Goal: Information Seeking & Learning: Learn about a topic

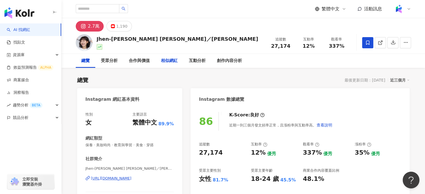
click at [166, 63] on div "相似網紅" at bounding box center [169, 61] width 17 height 7
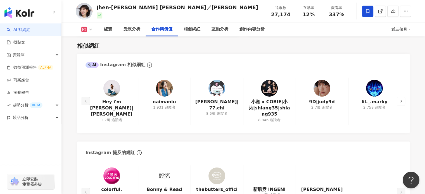
scroll to position [803, 0]
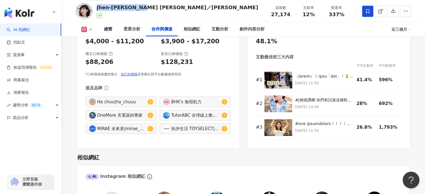
drag, startPoint x: 144, startPoint y: 10, endPoint x: 96, endPoint y: 8, distance: 48.4
click at [96, 8] on div "Jhen-Yu Lin／小佛椰 追蹤數 27,174 互動率 12% 觀看率 337%" at bounding box center [244, 11] width 358 height 22
click at [140, 13] on div at bounding box center [177, 16] width 161 height 6
drag, startPoint x: 141, startPoint y: 8, endPoint x: 131, endPoint y: 8, distance: 9.8
click at [131, 8] on div "Jhen-Yu Lin／小佛椰" at bounding box center [177, 7] width 161 height 7
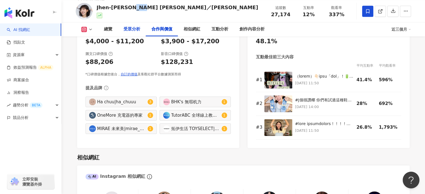
copy div "小佛椰"
drag, startPoint x: 263, startPoint y: 9, endPoint x: 273, endPoint y: 15, distance: 12.1
click at [264, 9] on div "Jhen-Yu Lin／小佛椰 追蹤數 27,174 互動率 12% 觀看率 337%" at bounding box center [244, 11] width 358 height 22
drag, startPoint x: 272, startPoint y: 14, endPoint x: 295, endPoint y: 15, distance: 22.9
click at [295, 15] on div "追蹤數 27,174 互動率 12% 觀看率 337%" at bounding box center [309, 11] width 84 height 16
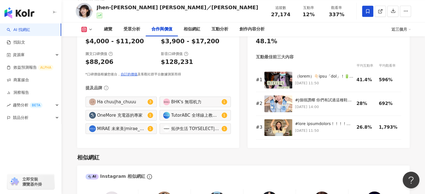
click at [255, 15] on div "Jhen-Yu Lin／小佛椰 追蹤數 27,174 互動率 12% 觀看率 337%" at bounding box center [244, 11] width 358 height 22
drag, startPoint x: 264, startPoint y: 12, endPoint x: 298, endPoint y: 16, distance: 34.1
click at [298, 16] on div "Jhen-Yu Lin／小佛椰 追蹤數 27,174 互動率 12% 觀看率 337%" at bounding box center [244, 11] width 358 height 22
click at [293, 16] on div "追蹤數 27,174" at bounding box center [281, 11] width 28 height 12
drag, startPoint x: 292, startPoint y: 14, endPoint x: 266, endPoint y: 11, distance: 25.8
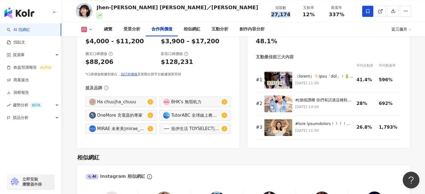
click at [266, 11] on div "Jhen-Yu Lin／小佛椰 追蹤數 27,174 互動率 12% 觀看率 337%" at bounding box center [244, 11] width 358 height 22
copy span "27,174"
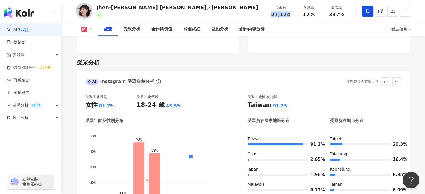
scroll to position [468, 0]
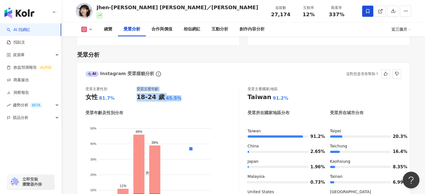
drag, startPoint x: 134, startPoint y: 97, endPoint x: 191, endPoint y: 99, distance: 56.2
click at [191, 99] on div "受眾主要性別 女性 81.7% 受眾主要年齡 18-24 歲 45.5%" at bounding box center [161, 94] width 153 height 15
click at [189, 99] on div "受眾主要性別 女性 81.7% 受眾主要年齡 18-24 歲 45.5%" at bounding box center [161, 94] width 153 height 15
drag, startPoint x: 154, startPoint y: 98, endPoint x: 135, endPoint y: 98, distance: 19.8
click at [135, 98] on div "受眾主要性別 女性 81.7% 受眾主要年齡 18-24 歲 45.5%" at bounding box center [161, 94] width 153 height 15
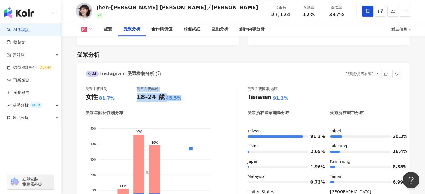
copy div "受眾主要年齡 18-24 歲 45.5%"
click at [105, 100] on div "81.7%" at bounding box center [107, 98] width 16 height 6
drag, startPoint x: 112, startPoint y: 98, endPoint x: 84, endPoint y: 97, distance: 27.9
click at [84, 97] on div "受眾主要性別 女性 81.7% 受眾主要年齡 18-24 歲 45.5% 受眾年齡及性別分布 男性 女性 50% 50% 40% 40% 30% 30% 20…" at bounding box center [243, 154] width 332 height 147
copy div "女性 81.7%"
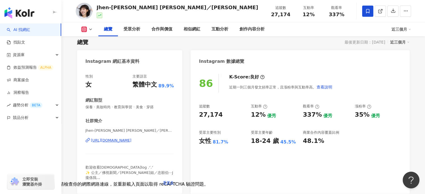
scroll to position [0, 0]
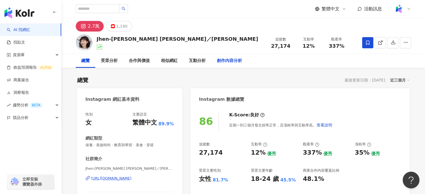
click at [231, 63] on div "創作內容分析" at bounding box center [229, 61] width 25 height 7
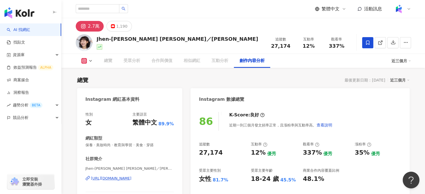
scroll to position [1600, 0]
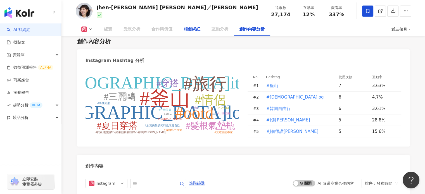
click at [195, 32] on div "相似網紅" at bounding box center [192, 29] width 17 height 7
click at [194, 29] on div "相似網紅" at bounding box center [192, 29] width 17 height 7
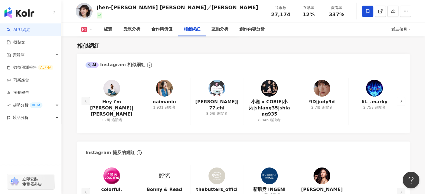
click at [109, 95] on img at bounding box center [111, 88] width 17 height 17
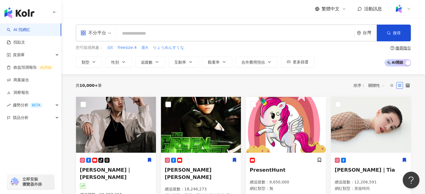
click at [185, 30] on input "search" at bounding box center [235, 33] width 233 height 11
click at [157, 29] on input "search" at bounding box center [235, 33] width 233 height 11
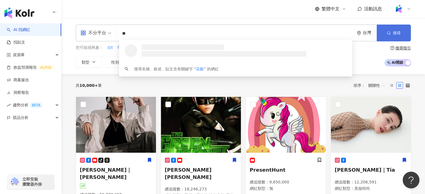
type input "**"
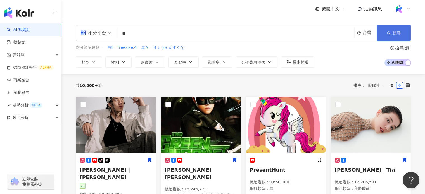
click at [390, 35] on button "搜尋" at bounding box center [394, 33] width 34 height 17
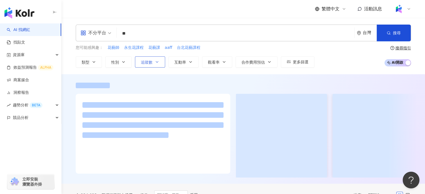
click at [147, 63] on span "追蹤數" at bounding box center [147, 62] width 12 height 4
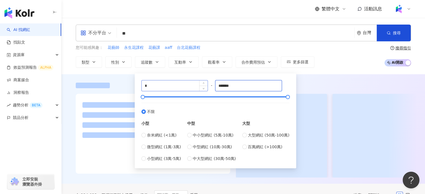
click at [192, 87] on div "* - ******* 不限 小型 奈米網紅 (<1萬) 微型網紅 (1萬-3萬) 小型網紅 (3萬-5萬) 中型 中小型網紅 (5萬-10萬) 中型網紅 (…" at bounding box center [215, 121] width 148 height 82
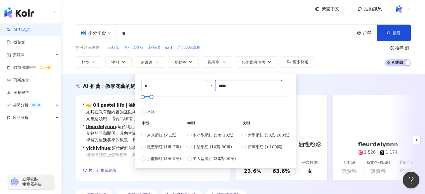
type input "*****"
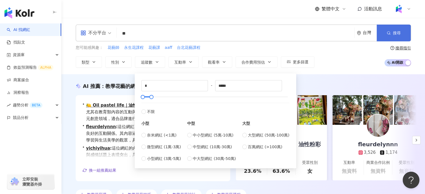
click at [392, 33] on button "搜尋" at bounding box center [394, 33] width 34 height 17
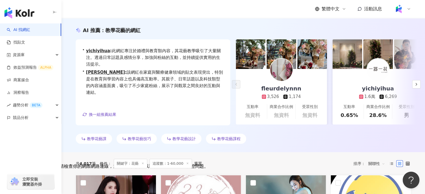
scroll to position [196, 0]
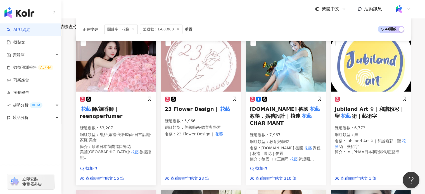
click at [127, 107] on h5 "花藝 師/調香師｜reenaperfumer" at bounding box center [116, 113] width 72 height 14
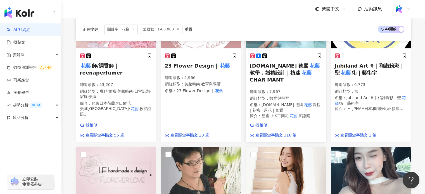
scroll to position [307, 0]
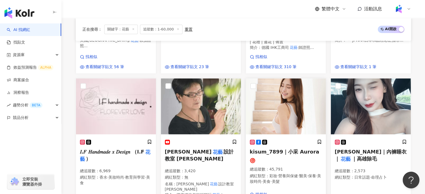
click at [303, 152] on span "kisum_7899｜小采 Aurora" at bounding box center [285, 152] width 70 height 6
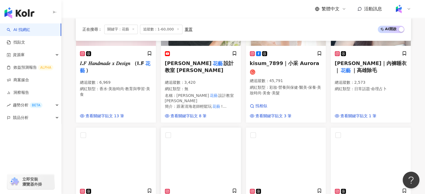
scroll to position [447, 0]
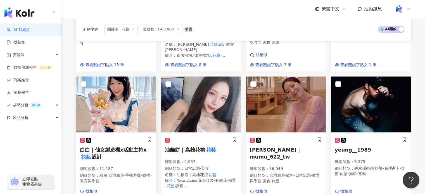
click at [129, 147] on span "白白｜仙女製造機x活動主持x" at bounding box center [113, 150] width 67 height 6
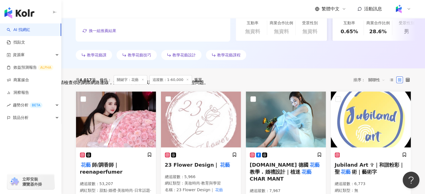
scroll to position [0, 0]
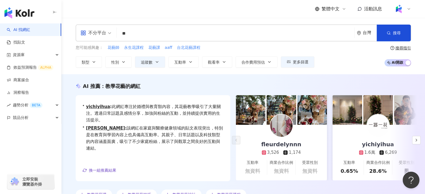
click at [192, 29] on input "**" at bounding box center [235, 33] width 233 height 11
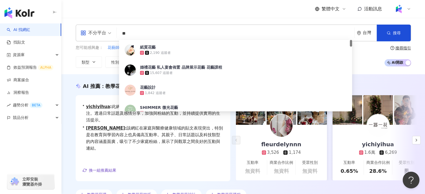
type input "*"
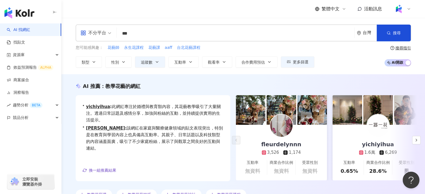
type input "***"
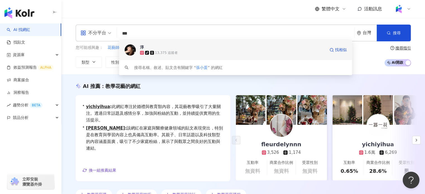
click at [186, 51] on div "tiktok-icon 13,375 追蹤者" at bounding box center [232, 53] width 185 height 6
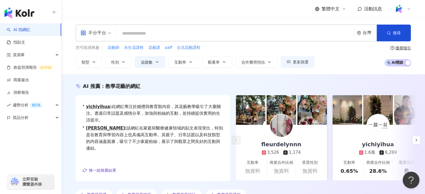
click at [192, 34] on input "search" at bounding box center [235, 33] width 233 height 11
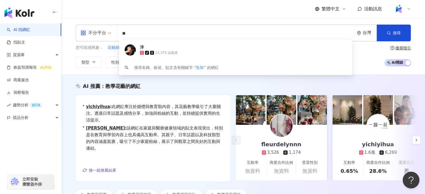
type input "*"
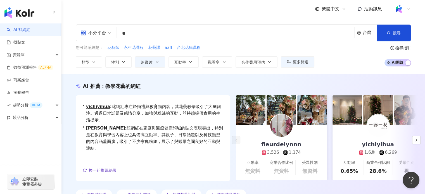
type input "**"
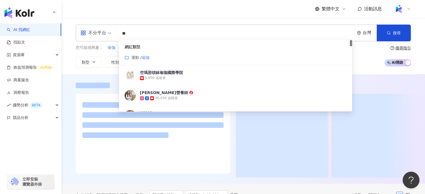
click at [367, 55] on div "您可能感興趣： 瑜伽 趴磚融心式 皮拉提斯 流動瑜伽 磚支撐橋式 類型 性別 追蹤數 互動率 觀看率 合作費用預估 更多篩選 * - ***** 不限 小型 …" at bounding box center [243, 56] width 335 height 23
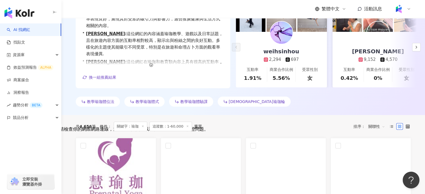
scroll to position [168, 0]
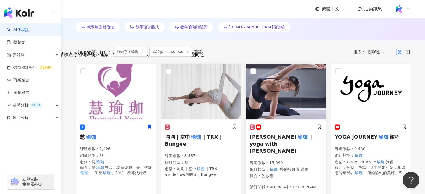
click at [291, 131] on div "蘇菲 瑜珈 ｜yoga with sophie 總追蹤數 ： 15,999 網紅類型 ： 瑜珈 · 醫療與健康 · 運動 簡介 ： 的啟程 請訂閱我 YouT…" at bounding box center [286, 159] width 72 height 70
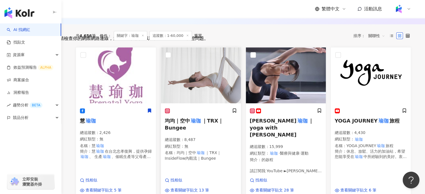
click at [211, 125] on h5 "均均｜空中 瑜珈 ｜TRX｜Bungee" at bounding box center [201, 124] width 72 height 14
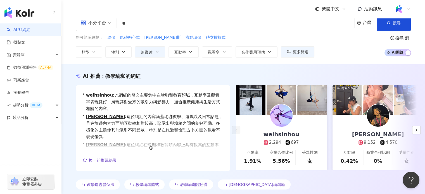
scroll to position [0, 0]
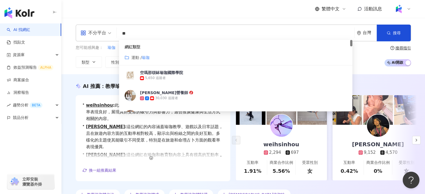
drag, startPoint x: 65, startPoint y: 34, endPoint x: 46, endPoint y: 22, distance: 22.6
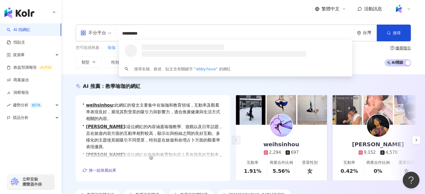
type input "**********"
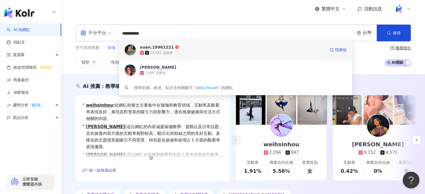
click at [178, 53] on div "23,582 追蹤者" at bounding box center [232, 53] width 185 height 6
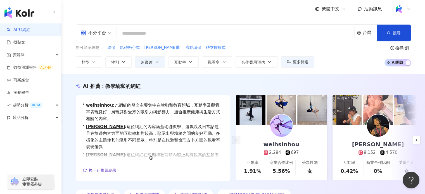
click at [146, 33] on input "search" at bounding box center [235, 33] width 233 height 11
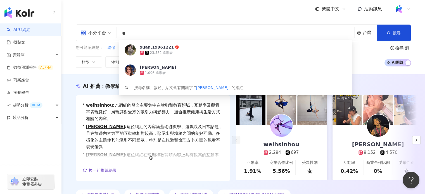
type input "**"
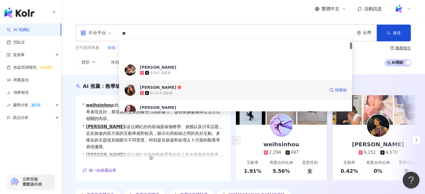
scroll to position [28, 0]
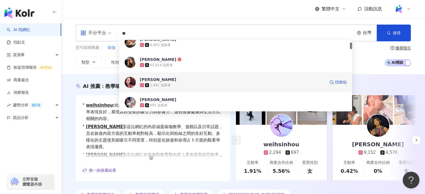
click at [180, 70] on div "李欣 61,014 追蹤者" at bounding box center [235, 62] width 233 height 20
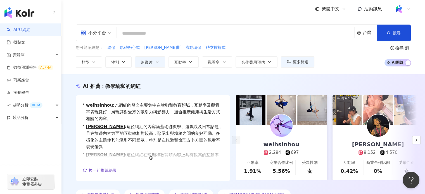
click at [136, 33] on input "search" at bounding box center [235, 33] width 233 height 11
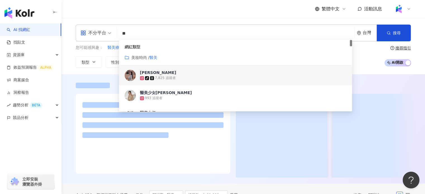
type input "**"
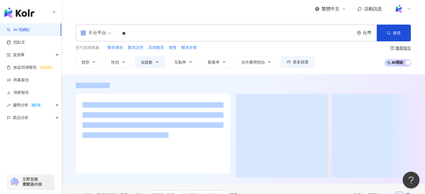
click at [368, 63] on div "您可能感興趣： 醫美療程 醫美診所 高雄醫美 微整 醫美保養 類型 性別 追蹤數 互動率 觀看率 合作費用預估 更多篩選 * - ***** 不限 小型 奈米…" at bounding box center [243, 56] width 335 height 23
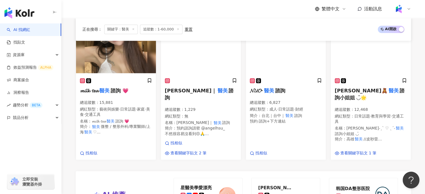
scroll to position [478, 0]
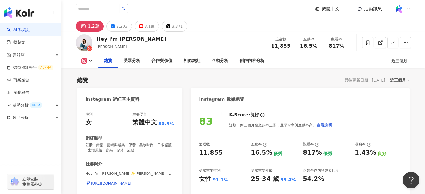
click at [115, 184] on div "[URL][DOMAIN_NAME]" at bounding box center [111, 183] width 41 height 5
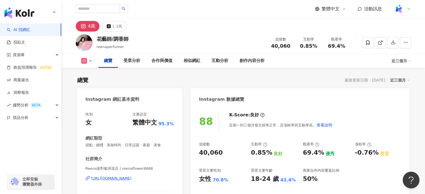
click at [132, 180] on div "https://www.instagram.com/reenaflower8888/" at bounding box center [111, 178] width 41 height 5
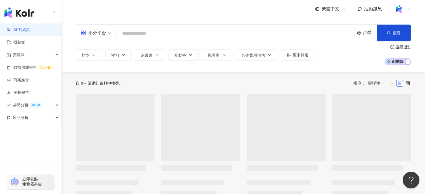
click at [181, 34] on input "search" at bounding box center [235, 33] width 233 height 11
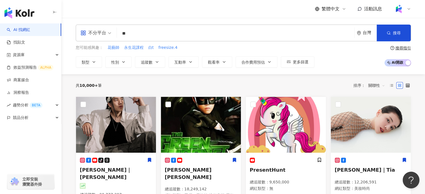
type input "*"
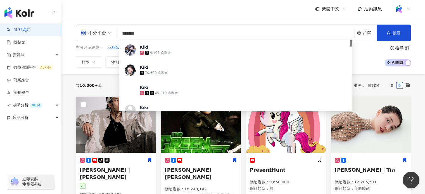
type input "********"
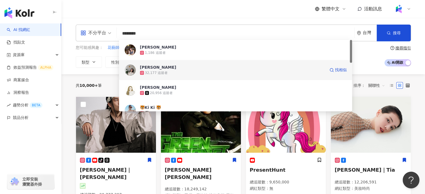
click at [191, 72] on div "32,177 追蹤者" at bounding box center [232, 73] width 185 height 6
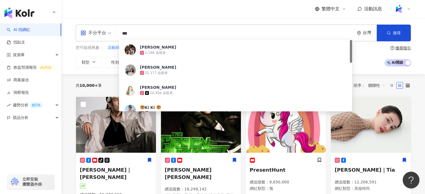
type input "***"
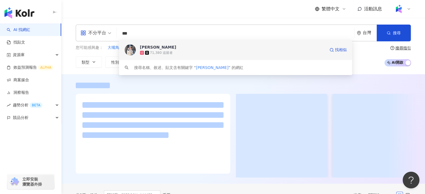
click at [155, 54] on div "71,380 追蹤者" at bounding box center [161, 53] width 23 height 5
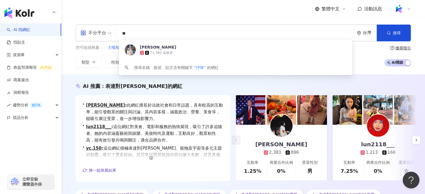
type input "**"
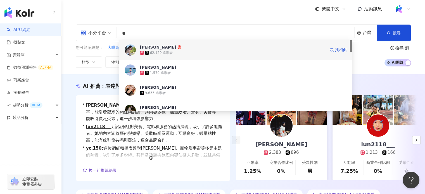
click at [162, 56] on div "舒 62,129 追蹤者 找相似" at bounding box center [235, 50] width 233 height 20
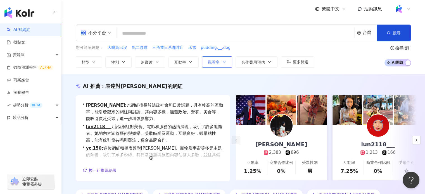
scroll to position [140, 0]
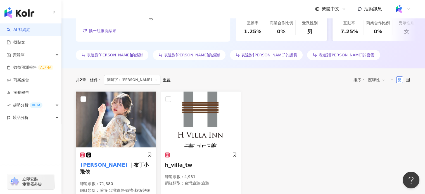
click at [116, 153] on div at bounding box center [116, 155] width 72 height 6
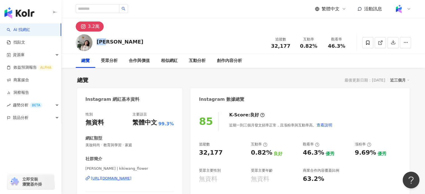
drag, startPoint x: 113, startPoint y: 39, endPoint x: 95, endPoint y: 40, distance: 18.2
click at [95, 40] on div "[PERSON_NAME] 追蹤數 32,177 互動率 0.82% 觀看率 46.3%" at bounding box center [244, 43] width 358 height 22
copy div "[PERSON_NAME]"
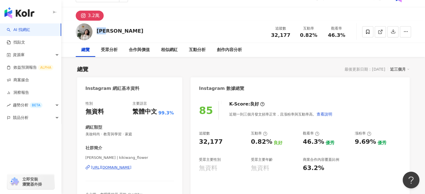
scroll to position [28, 0]
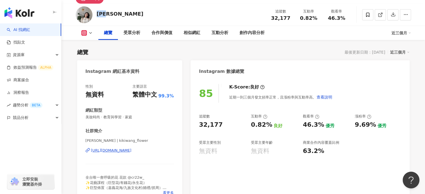
click at [113, 150] on div "[URL][DOMAIN_NAME]" at bounding box center [111, 150] width 41 height 5
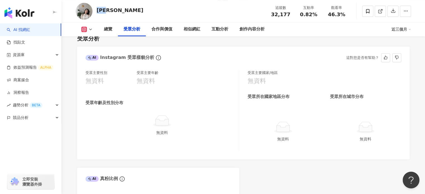
scroll to position [475, 0]
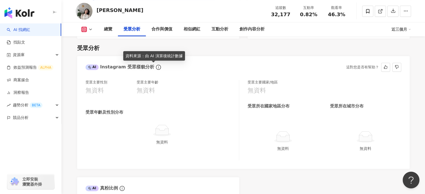
click at [160, 96] on div "受眾主要年齡 無資料" at bounding box center [162, 91] width 51 height 22
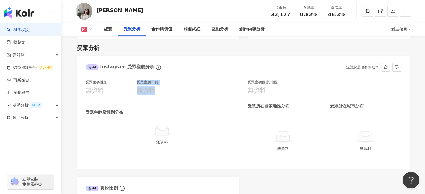
drag, startPoint x: 118, startPoint y: 91, endPoint x: 168, endPoint y: 92, distance: 49.5
click at [168, 92] on div "受眾主要性別 無資料 受眾主要年齡 無資料" at bounding box center [161, 91] width 153 height 22
click at [205, 107] on div "受眾主要性別 無資料 受眾主要年齡 無資料 受眾年齡及性別分布 無資料" at bounding box center [162, 120] width 154 height 81
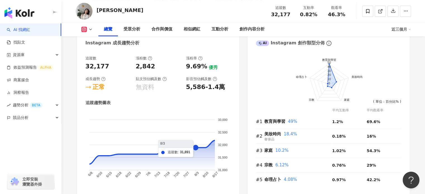
scroll to position [279, 0]
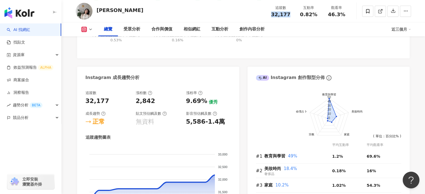
drag, startPoint x: 271, startPoint y: 14, endPoint x: 289, endPoint y: 13, distance: 18.2
click at [289, 13] on div "32,177" at bounding box center [280, 15] width 21 height 6
copy span "32,177"
drag, startPoint x: 308, startPoint y: 15, endPoint x: 320, endPoint y: 15, distance: 11.2
click at [320, 15] on div "互動率 0.82%" at bounding box center [309, 11] width 28 height 12
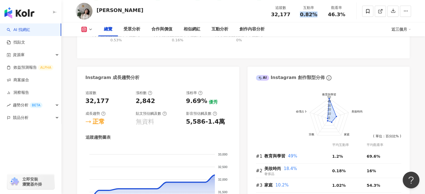
copy span "0.82%"
drag, startPoint x: 328, startPoint y: 15, endPoint x: 346, endPoint y: 16, distance: 18.2
click at [346, 16] on div "46.3%" at bounding box center [336, 15] width 21 height 6
copy span "46.3%"
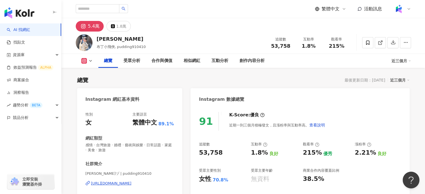
scroll to position [56, 0]
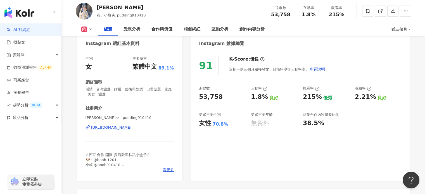
click at [122, 128] on div "[URL][DOMAIN_NAME]" at bounding box center [111, 127] width 41 height 5
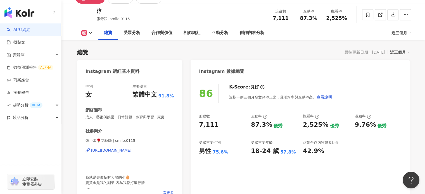
scroll to position [112, 0]
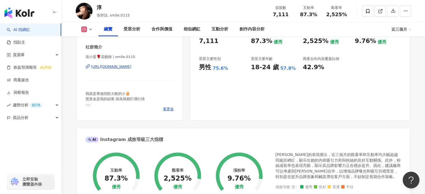
click at [132, 67] on div "[URL][DOMAIN_NAME]" at bounding box center [111, 66] width 41 height 5
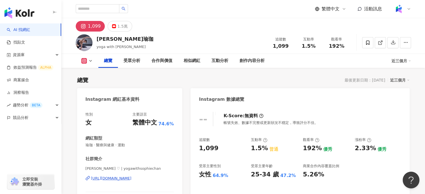
scroll to position [56, 0]
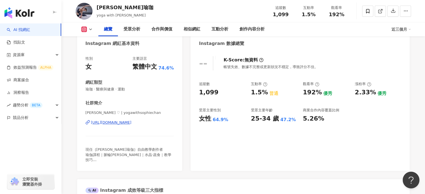
click at [132, 124] on div "[URL][DOMAIN_NAME]" at bounding box center [111, 122] width 41 height 5
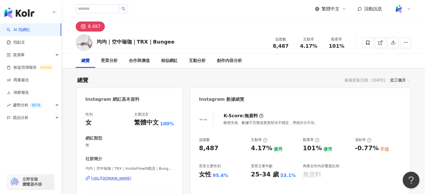
click at [132, 180] on div "https://www.instagram.com/eg_____2019/" at bounding box center [111, 178] width 41 height 5
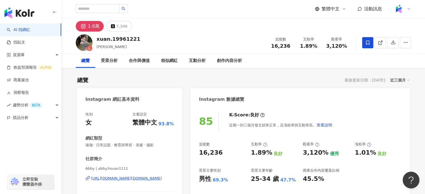
click at [113, 178] on div "[URL][DOMAIN_NAME][DOMAIN_NAME]" at bounding box center [126, 178] width 71 height 5
drag, startPoint x: 104, startPoint y: 45, endPoint x: 97, endPoint y: 45, distance: 7.3
click at [97, 45] on span "鄭筱璇" at bounding box center [112, 47] width 30 height 4
drag, startPoint x: 84, startPoint y: 168, endPoint x: 92, endPoint y: 170, distance: 8.5
click at [92, 170] on div "性別 女 主要語言 繁體中文 93.8% 網紅類型 瑜珈 · 日常話題 · 教育與學習 · 美髮 · 攝影 社群簡介 Abby | abby.hsuan111…" at bounding box center [129, 168] width 105 height 125
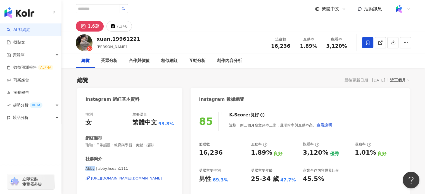
drag, startPoint x: 93, startPoint y: 170, endPoint x: 81, endPoint y: 166, distance: 12.5
click at [81, 166] on div "性別 女 主要語言 繁體中文 93.8% 網紅類型 瑜珈 · 日常話題 · 教育與學習 · 美髮 · 攝影 社群簡介 Abby | abby.hsuan111…" at bounding box center [129, 168] width 105 height 125
copy span "Abby"
drag, startPoint x: 272, startPoint y: 47, endPoint x: 288, endPoint y: 47, distance: 15.9
click at [288, 47] on div "16,236" at bounding box center [280, 46] width 21 height 6
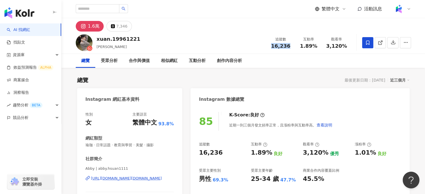
copy span "16,236"
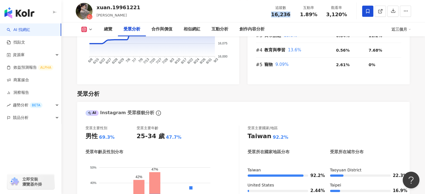
scroll to position [503, 0]
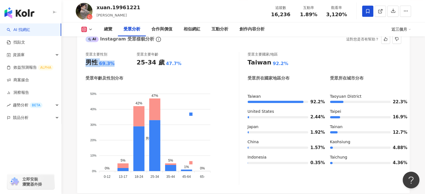
drag, startPoint x: 85, startPoint y: 64, endPoint x: 113, endPoint y: 66, distance: 28.3
click at [113, 66] on div "受眾主要性別 男性 69.3% 受眾主要年齡 25-34 歲 47.7% 受眾年齡及性別分布 男性 女性 50% 50% 40% 40% 30% 30% 20…" at bounding box center [243, 119] width 332 height 147
copy div "男性 69.3%"
click at [145, 68] on div "受眾主要性別 男性 69.3% 受眾主要年齡 25-34 歲 47.7% 受眾年齡及性別分布 男性 女性 50% 50% 40% 40% 30% 30% 20…" at bounding box center [162, 118] width 154 height 133
drag, startPoint x: 137, startPoint y: 62, endPoint x: 177, endPoint y: 63, distance: 40.2
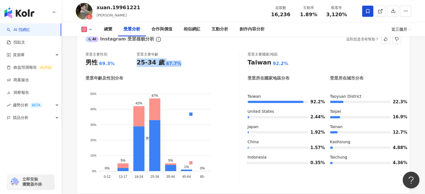
click at [177, 63] on div "25-34 歲 47.7%" at bounding box center [162, 62] width 51 height 9
copy div "25-34 歲 47.7%"
drag, startPoint x: 304, startPoint y: 14, endPoint x: 316, endPoint y: 15, distance: 12.3
click at [316, 15] on div "1.89%" at bounding box center [308, 15] width 21 height 6
copy span "1.89%"
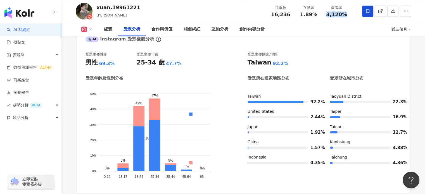
drag, startPoint x: 327, startPoint y: 15, endPoint x: 354, endPoint y: 16, distance: 26.3
click at [354, 16] on div "xuan.19961221 鄭筱璇 追蹤數 16,236 互動率 1.89% 觀看率 3,120%" at bounding box center [244, 11] width 358 height 22
copy span "3,120%"
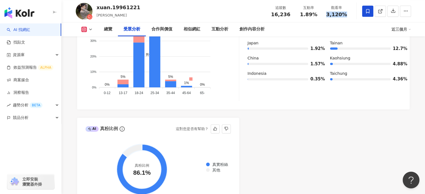
scroll to position [531, 0]
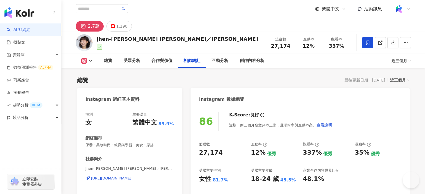
scroll to position [915, 0]
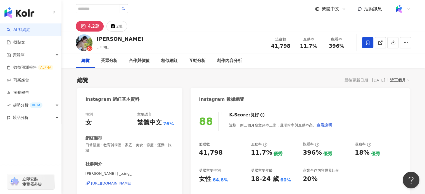
scroll to position [28, 0]
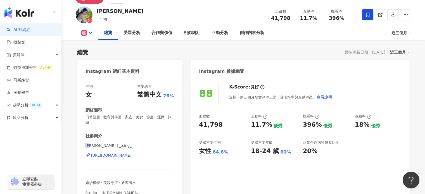
drag, startPoint x: 86, startPoint y: 147, endPoint x: 92, endPoint y: 146, distance: 6.7
click at [92, 146] on span "舒晴 | _.cing_" at bounding box center [129, 145] width 89 height 5
copy span "舒晴"
click at [113, 155] on div "https://www.instagram.com/_.cing_/" at bounding box center [111, 155] width 41 height 5
drag, startPoint x: 273, startPoint y: 19, endPoint x: 291, endPoint y: 20, distance: 18.5
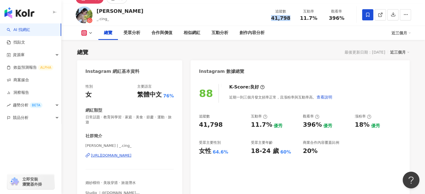
click at [291, 20] on div "41,798" at bounding box center [280, 18] width 21 height 6
copy span "41,798"
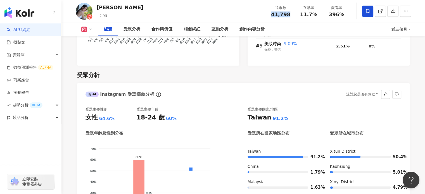
scroll to position [447, 0]
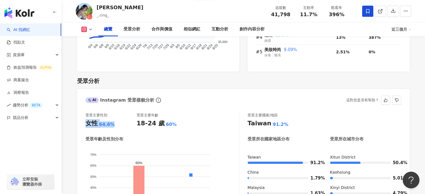
drag, startPoint x: 87, startPoint y: 123, endPoint x: 114, endPoint y: 126, distance: 26.7
click at [114, 126] on div "女性 64.6%" at bounding box center [110, 123] width 51 height 9
copy div "女性 64.6%"
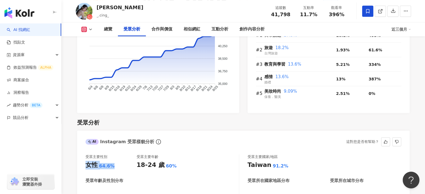
scroll to position [475, 0]
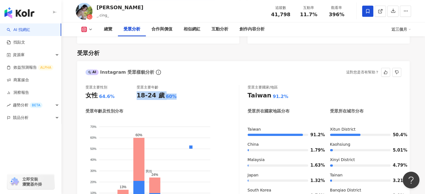
drag, startPoint x: 137, startPoint y: 97, endPoint x: 173, endPoint y: 99, distance: 36.1
click at [173, 99] on div "18-24 歲 60%" at bounding box center [162, 95] width 51 height 9
copy div "18-24 歲 60%"
drag, startPoint x: 302, startPoint y: 15, endPoint x: 322, endPoint y: 16, distance: 20.4
click at [322, 16] on div "互動率 11.7%" at bounding box center [309, 11] width 28 height 12
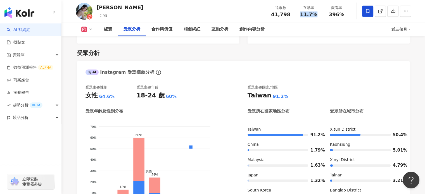
copy span "11.7%"
click at [196, 29] on div "相似網紅" at bounding box center [192, 29] width 17 height 7
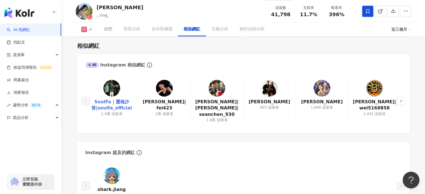
click at [110, 94] on img at bounding box center [111, 88] width 17 height 17
click at [170, 94] on img at bounding box center [164, 88] width 17 height 17
click at [401, 98] on button "button" at bounding box center [401, 101] width 8 height 8
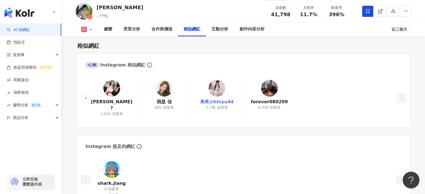
click at [221, 101] on link "果果|chinyu44" at bounding box center [217, 102] width 34 height 6
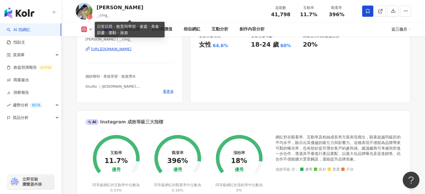
scroll to position [168, 0]
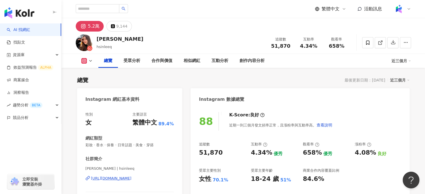
scroll to position [84, 0]
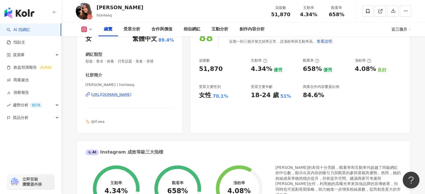
click at [105, 96] on div "https://www.instagram.com/hsinleeq/" at bounding box center [111, 94] width 41 height 5
drag, startPoint x: 106, startPoint y: 5, endPoint x: 97, endPoint y: 5, distance: 9.5
click at [97, 5] on div "李欣" at bounding box center [120, 7] width 47 height 7
copy div "李欣"
drag, startPoint x: 227, startPoint y: 14, endPoint x: 231, endPoint y: 14, distance: 3.9
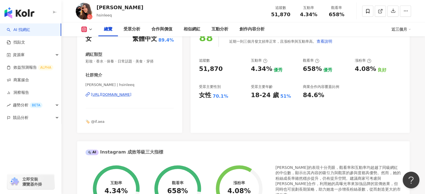
click at [228, 14] on div "李欣 hsinleeq 追蹤數 51,870 互動率 4.34% 觀看率 658%" at bounding box center [244, 11] width 358 height 22
drag, startPoint x: 275, startPoint y: 14, endPoint x: 292, endPoint y: 14, distance: 16.5
click at [292, 14] on div "追蹤數 51,870" at bounding box center [281, 11] width 28 height 12
copy span "51,870"
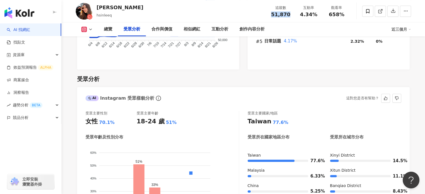
scroll to position [447, 0]
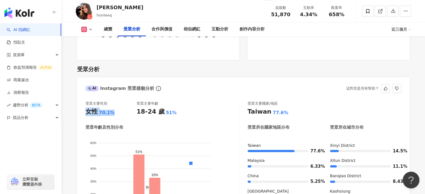
drag, startPoint x: 112, startPoint y: 104, endPoint x: 87, endPoint y: 101, distance: 25.7
click at [87, 108] on div "女性 70.1%" at bounding box center [110, 112] width 51 height 9
copy div "女性 70.1%"
drag, startPoint x: 137, startPoint y: 103, endPoint x: 173, endPoint y: 106, distance: 35.4
click at [173, 108] on div "18-24 歲 51%" at bounding box center [162, 112] width 51 height 9
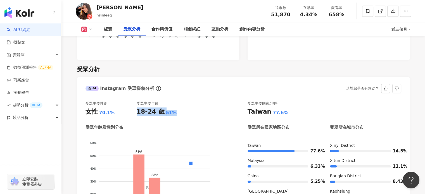
copy div "18-24 歲 51%"
drag, startPoint x: 308, startPoint y: 14, endPoint x: 323, endPoint y: 15, distance: 15.1
click at [323, 15] on div "追蹤數 51,870 互動率 4.34% 觀看率 658%" at bounding box center [309, 11] width 84 height 16
copy div "4.34% 觀看率"
drag, startPoint x: 325, startPoint y: 14, endPoint x: 328, endPoint y: 15, distance: 3.5
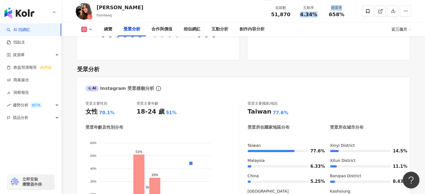
click at [325, 14] on div "觀看率 658%" at bounding box center [337, 11] width 28 height 12
click at [341, 19] on div "追蹤數 51,870 互動率 4.34% 觀看率 658%" at bounding box center [309, 11] width 84 height 16
drag, startPoint x: 343, startPoint y: 14, endPoint x: 330, endPoint y: 11, distance: 13.8
click at [330, 12] on span "658%" at bounding box center [337, 15] width 16 height 6
copy span "658%"
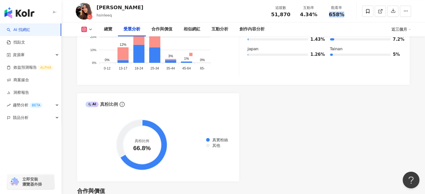
scroll to position [615, 0]
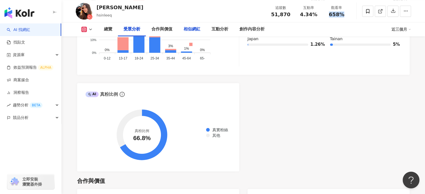
click at [199, 29] on div "相似網紅" at bounding box center [192, 29] width 17 height 7
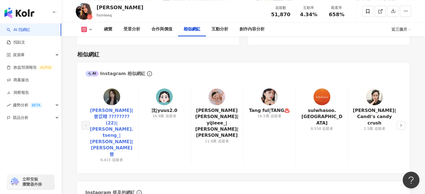
click at [115, 113] on link "曾苡晴 Kimmy|曾苡晴 ???????? (22)|kimmy.tseng_|Kimmy貝貝|Kimmy曾" at bounding box center [112, 133] width 44 height 50
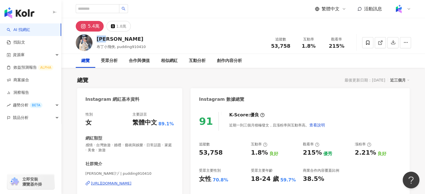
drag, startPoint x: 109, startPoint y: 38, endPoint x: 97, endPoint y: 35, distance: 11.5
click at [97, 35] on div "[PERSON_NAME]" at bounding box center [121, 38] width 49 height 7
copy div "[PERSON_NAME]"
click at [114, 183] on div "[URL][DOMAIN_NAME]" at bounding box center [111, 183] width 41 height 5
